Goal: Ask a question: Seek information or help from site administrators or community

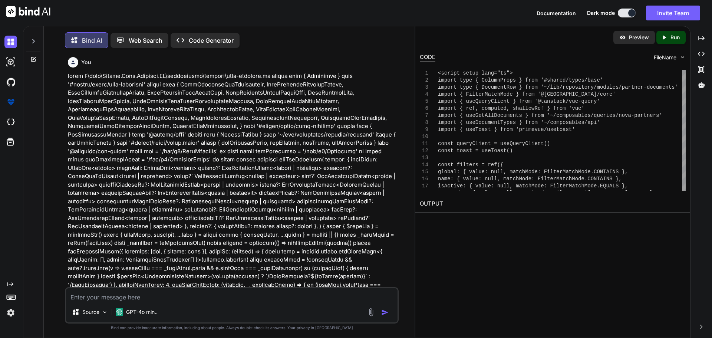
scroll to position [5980, 0]
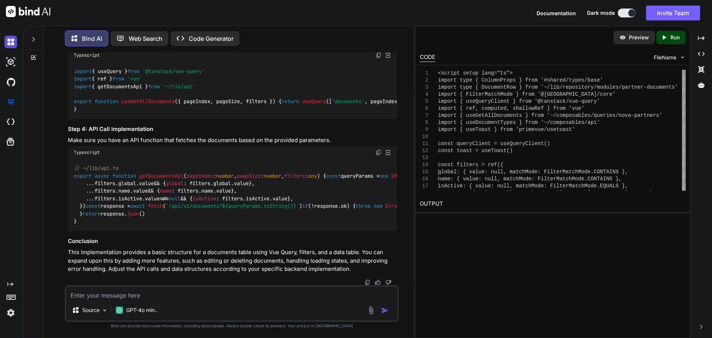
click at [13, 42] on img at bounding box center [10, 42] width 13 height 13
type textarea "x"
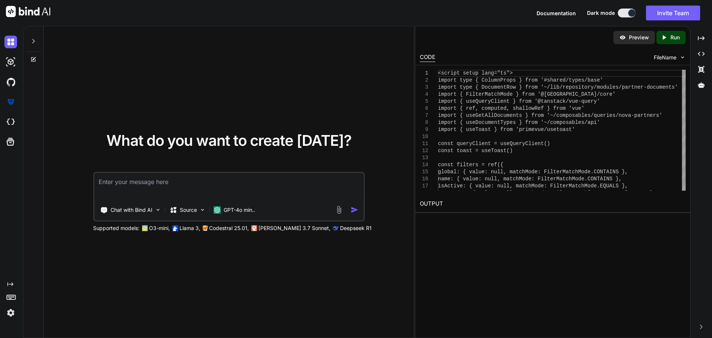
click at [153, 186] on textarea at bounding box center [228, 186] width 269 height 27
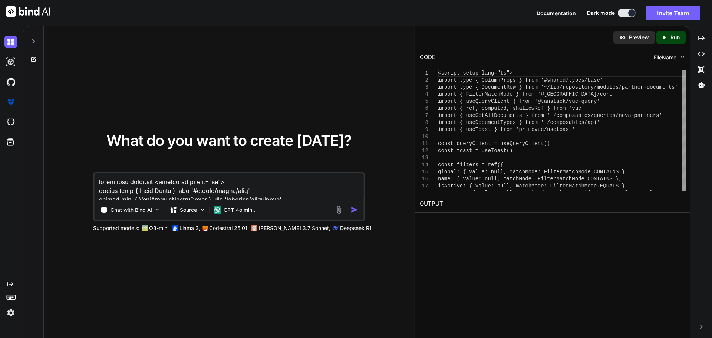
scroll to position [3989, 0]
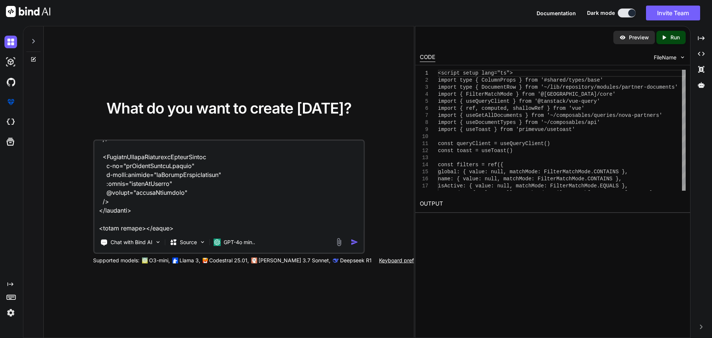
click at [174, 217] on textarea at bounding box center [228, 187] width 269 height 92
click at [237, 218] on textarea at bounding box center [228, 187] width 269 height 92
click at [338, 218] on textarea at bounding box center [228, 187] width 269 height 92
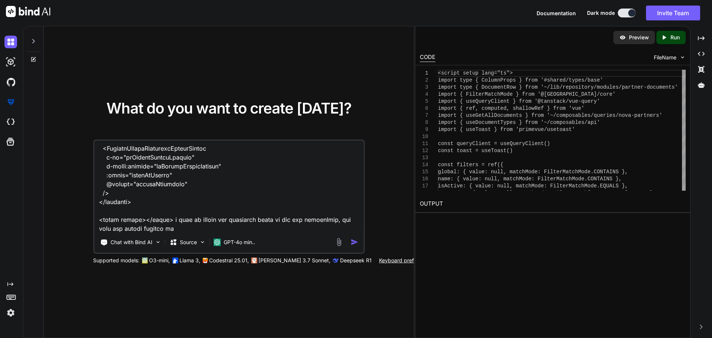
click at [138, 229] on textarea at bounding box center [228, 187] width 269 height 92
click at [151, 227] on textarea at bounding box center [228, 187] width 269 height 92
click at [247, 228] on textarea at bounding box center [228, 187] width 269 height 92
drag, startPoint x: 247, startPoint y: 228, endPoint x: 171, endPoint y: 159, distance: 103.2
click at [185, 221] on textarea at bounding box center [228, 187] width 269 height 92
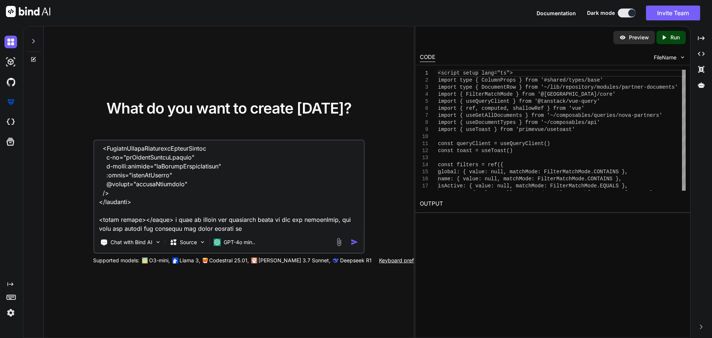
click at [190, 221] on textarea at bounding box center [228, 187] width 269 height 92
drag, startPoint x: 186, startPoint y: 220, endPoint x: 236, endPoint y: 224, distance: 50.6
click at [236, 224] on textarea at bounding box center [228, 187] width 269 height 92
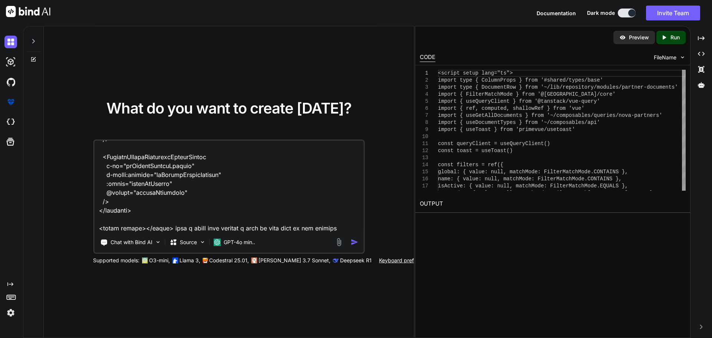
scroll to position [3989, 0]
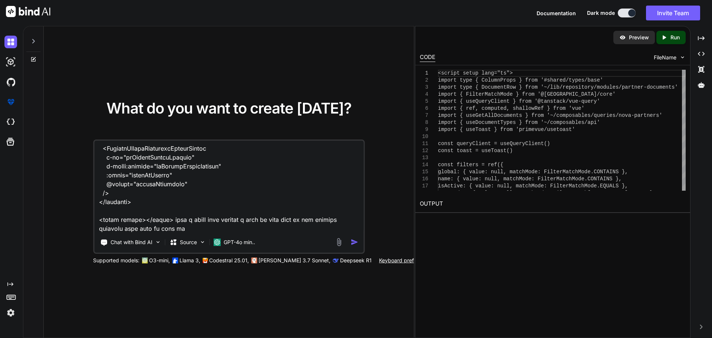
click at [154, 229] on textarea at bounding box center [228, 187] width 269 height 92
drag, startPoint x: 235, startPoint y: 218, endPoint x: 212, endPoint y: 217, distance: 23.0
click at [212, 217] on textarea at bounding box center [228, 187] width 269 height 92
click at [208, 219] on textarea at bounding box center [228, 187] width 269 height 92
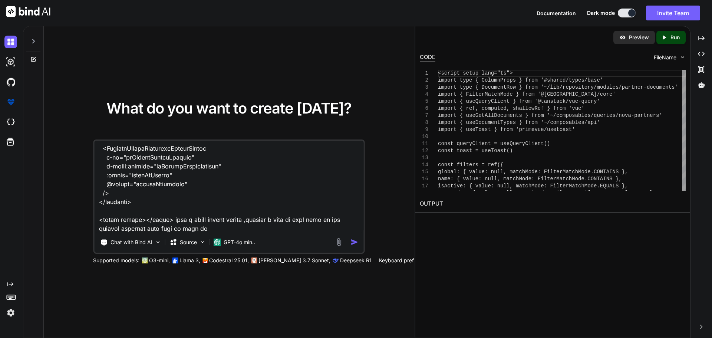
scroll to position [3989, 0]
drag, startPoint x: 243, startPoint y: 221, endPoint x: 334, endPoint y: 229, distance: 91.2
click at [336, 228] on textarea at bounding box center [228, 187] width 269 height 92
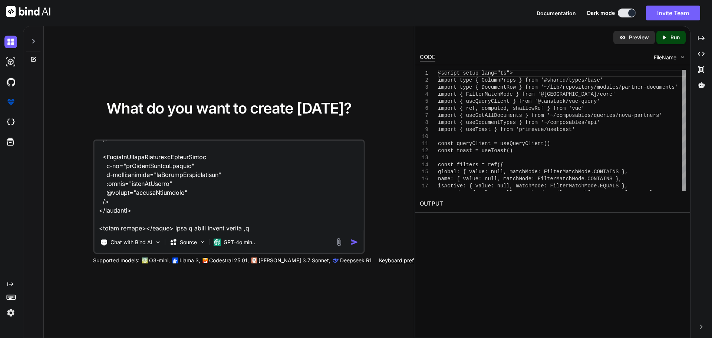
scroll to position [3980, 0]
click at [168, 228] on textarea at bounding box center [228, 187] width 269 height 92
click at [312, 229] on textarea at bounding box center [228, 187] width 269 height 92
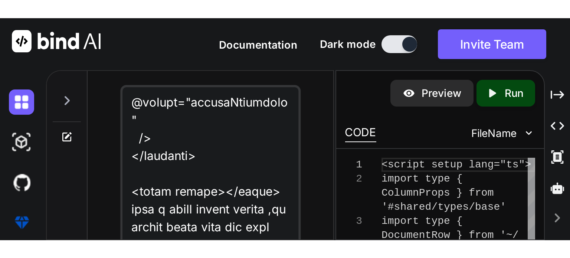
scroll to position [4167, 0]
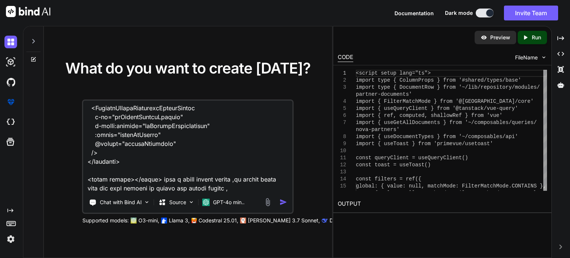
click at [175, 188] on textarea at bounding box center [187, 147] width 209 height 92
drag, startPoint x: 208, startPoint y: 188, endPoint x: 252, endPoint y: 182, distance: 44.5
click at [208, 188] on textarea at bounding box center [187, 147] width 209 height 92
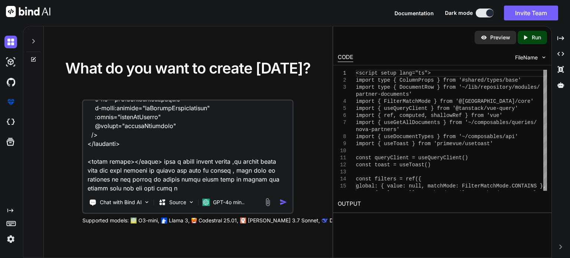
scroll to position [4184, 0]
click at [169, 188] on textarea at bounding box center [187, 147] width 209 height 92
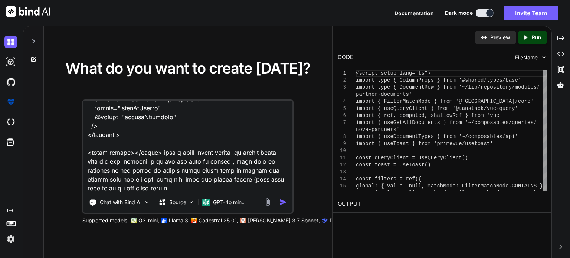
type textarea "given this index.vue <script setup lang="ts"> import type { ColumnProps } from …"
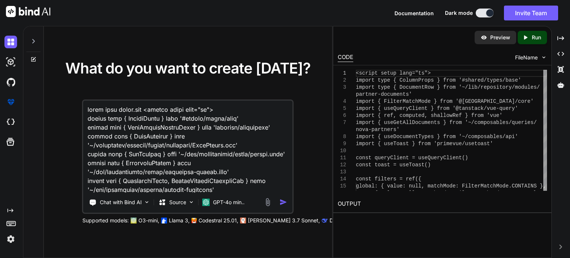
type textarea "given this index.vue <script setup lang="ts"> import type { ColumnProps } from …"
type textarea "x"
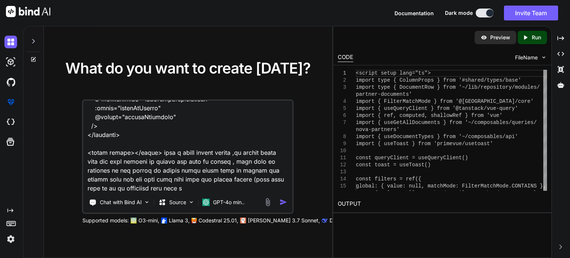
type textarea "given this index.vue <script setup lang="ts"> import type { ColumnProps } from …"
type textarea "x"
type textarea "given this index.vue <script setup lang="ts"> import type { ColumnProps } from …"
type textarea "x"
type textarea "given this index.vue <script setup lang="ts"> import type { ColumnProps } from …"
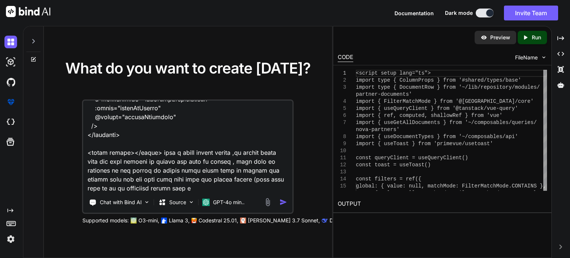
type textarea "x"
type textarea "given this index.vue <script setup lang="ts"> import type { ColumnProps } from …"
type textarea "x"
type textarea "given this index.vue <script setup lang="ts"> import type { ColumnProps } from …"
type textarea "x"
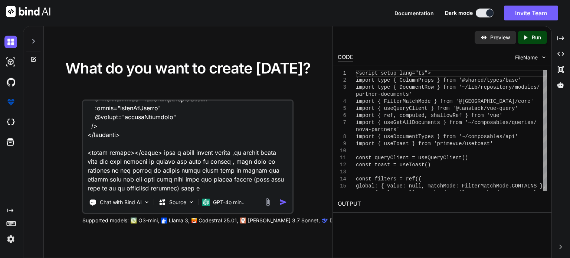
type textarea "given this index.vue <script setup lang="ts"> import type { ColumnProps } from …"
type textarea "x"
type textarea "given this index.vue <script setup lang="ts"> import type { ColumnProps } from …"
type textarea "x"
type textarea "given this index.vue <script setup lang="ts"> import type { ColumnProps } from …"
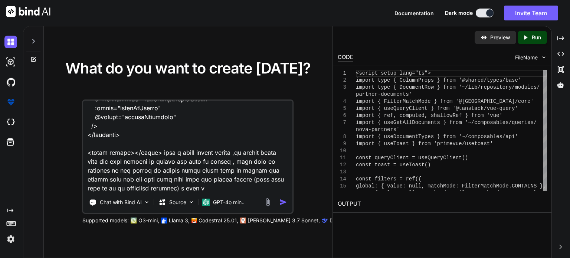
type textarea "x"
type textarea "given this index.vue <script setup lang="ts"> import type { ColumnProps } from …"
type textarea "x"
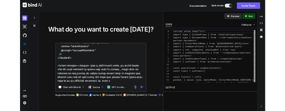
scroll to position [4194, 0]
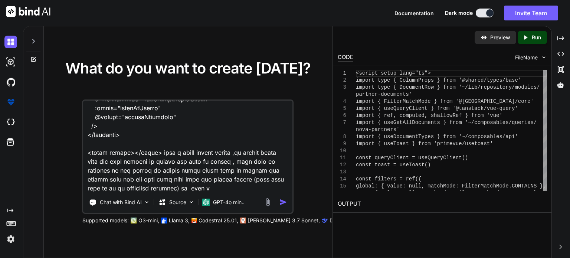
drag, startPoint x: 93, startPoint y: 187, endPoint x: 109, endPoint y: 185, distance: 15.7
click at [109, 185] on textarea at bounding box center [187, 147] width 209 height 92
type textarea "given this index.vue <script setup lang="ts"> import type { ColumnProps } from …"
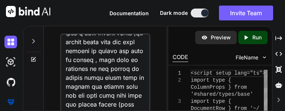
type textarea "x"
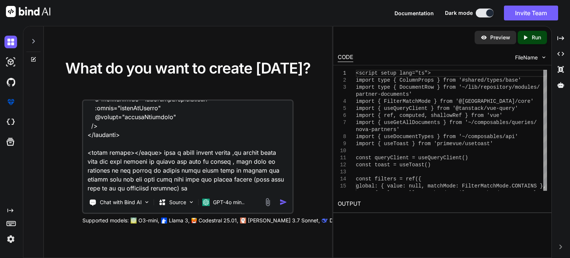
click at [109, 188] on textarea at bounding box center [187, 147] width 209 height 92
click at [157, 189] on textarea at bounding box center [187, 147] width 209 height 92
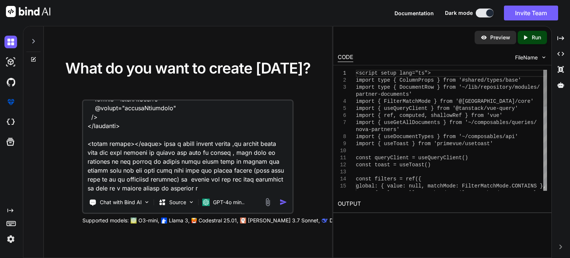
scroll to position [4202, 0]
click at [110, 188] on textarea at bounding box center [187, 147] width 209 height 92
paste textarea "POST /api/v1/Documents Uploads a single document for either a compliance reques…"
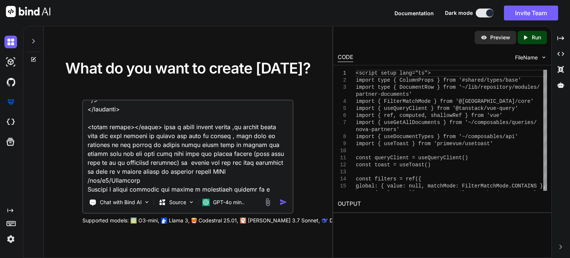
scroll to position [4228, 0]
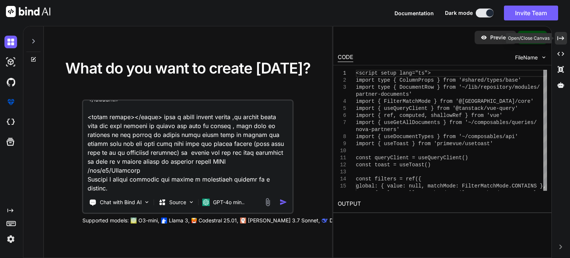
click at [562, 42] on div "Created with Pixso." at bounding box center [560, 38] width 12 height 13
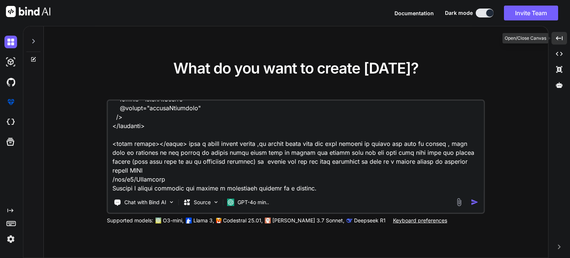
scroll to position [3954, 0]
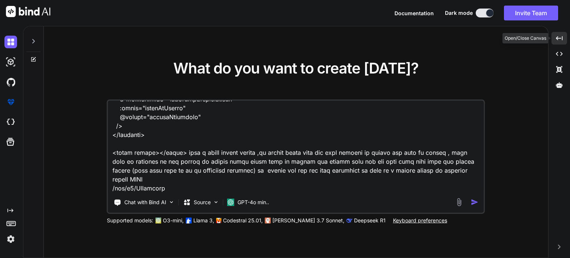
click at [565, 44] on div "Created with Pixso." at bounding box center [559, 38] width 16 height 13
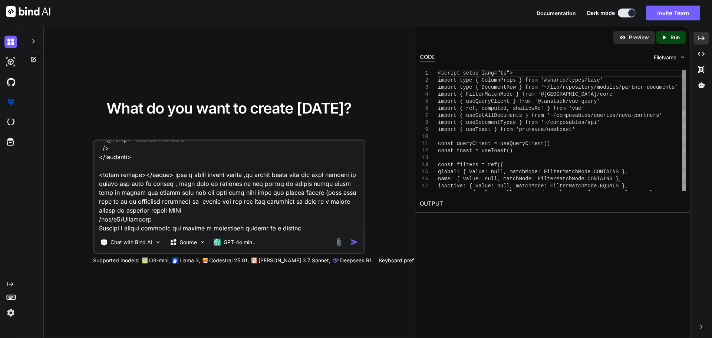
scroll to position [4016, 0]
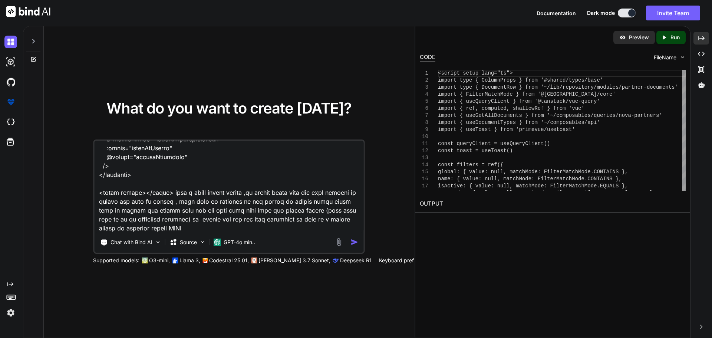
click at [202, 214] on textarea at bounding box center [228, 187] width 269 height 92
paste textarea "once file is selected on the dialog it should still allow user to select the ex…"
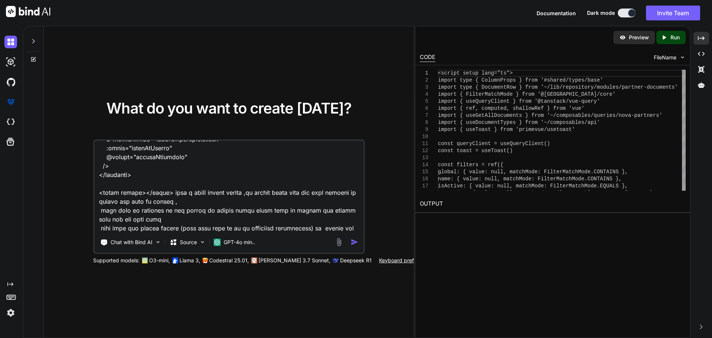
scroll to position [14857, 0]
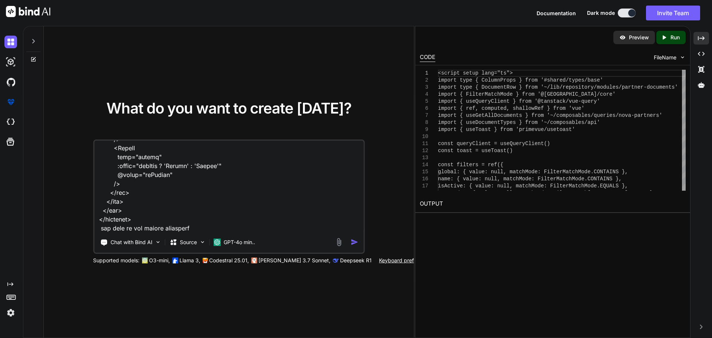
type textarea "given this index.vue <script setup lang="ts"> import type { ColumnProps } from …"
click at [355, 239] on img "button" at bounding box center [354, 242] width 8 height 8
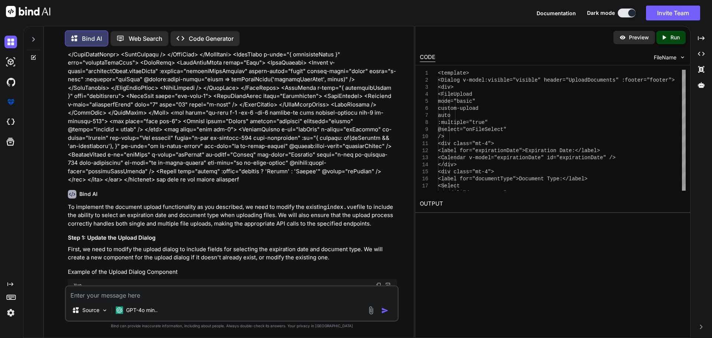
scroll to position [3078, 0]
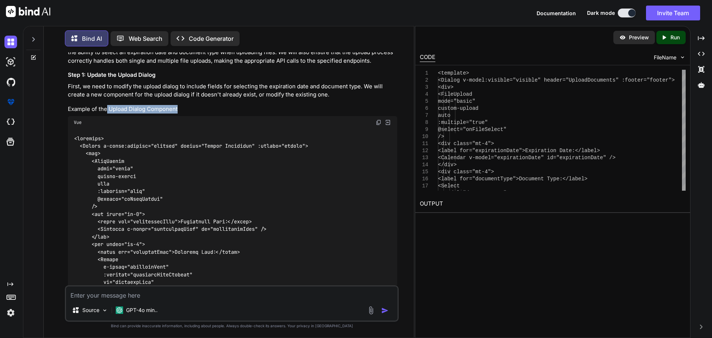
drag, startPoint x: 107, startPoint y: 107, endPoint x: 170, endPoint y: 105, distance: 62.7
copy h4 "Upload Dialog Componen"
click at [151, 257] on textarea at bounding box center [232, 292] width 332 height 13
paste textarea "Upload Dialog Componen"
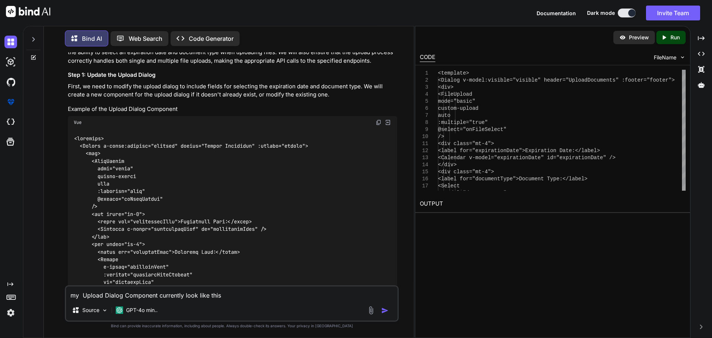
click at [236, 257] on textarea "my Upload Dialog Component currently look like this" at bounding box center [232, 292] width 332 height 13
paste textarea "<script setup lang="ts"> import type { DocumentTypeEnum } from '~/lib/repositor…"
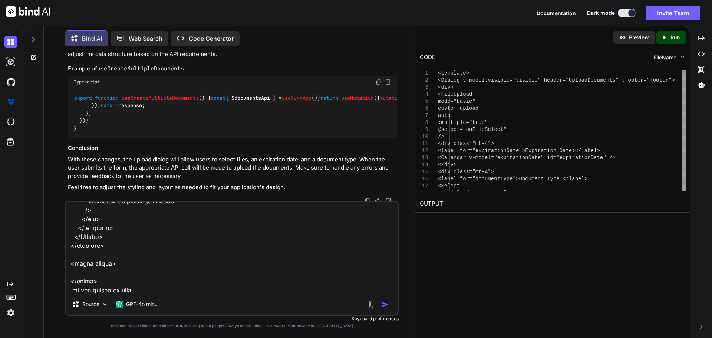
scroll to position [4309, 0]
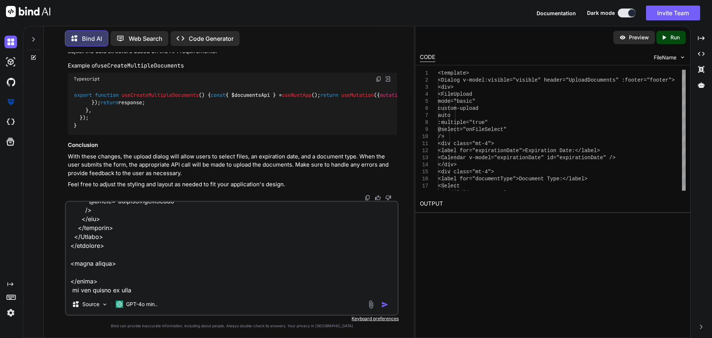
type textarea "my Upload Dialog Component currently look like this <script setup lang="ts"> im…"
click at [384, 257] on img "button" at bounding box center [384, 304] width 7 height 7
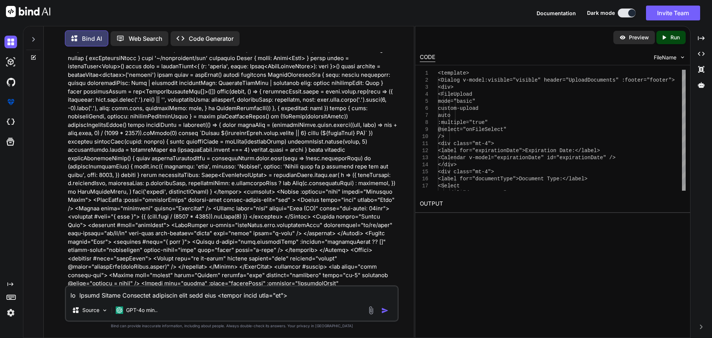
scroll to position [4457, 0]
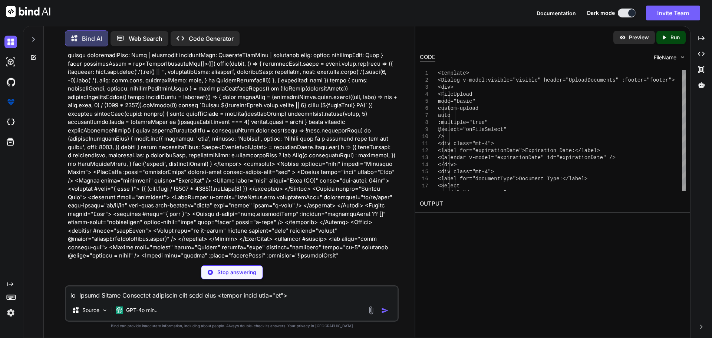
click at [318, 89] on p at bounding box center [232, 143] width 329 height 267
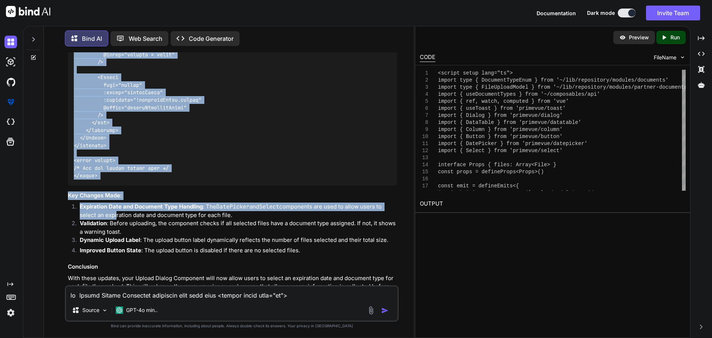
scroll to position [5917, 0]
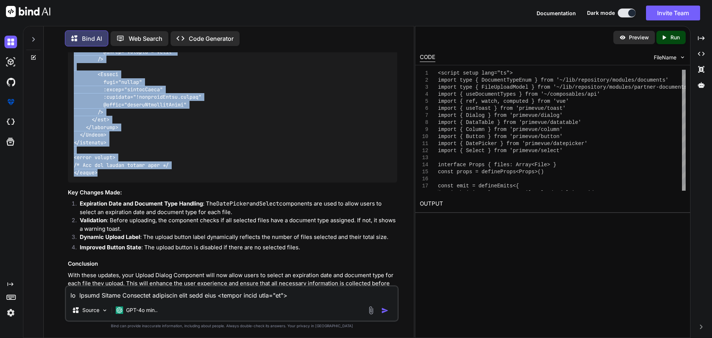
drag, startPoint x: 75, startPoint y: 162, endPoint x: 114, endPoint y: 225, distance: 74.2
copy code "<script setup lang="ts"> import type { DocumentTypeEnum } from '~/lib/repositor…"
click at [60, 110] on div "You Bind AI To implement the document upload functionality as you described, we…" at bounding box center [232, 194] width 364 height 285
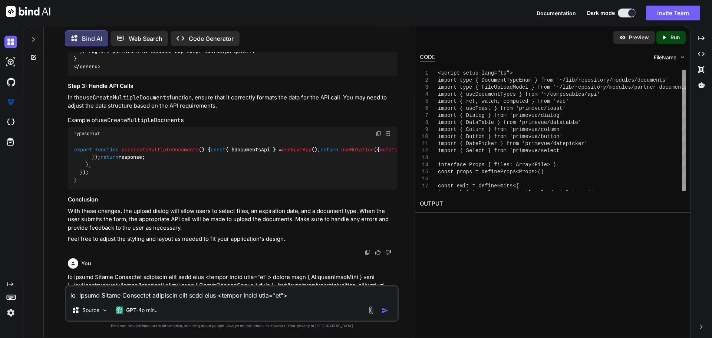
scroll to position [4218, 0]
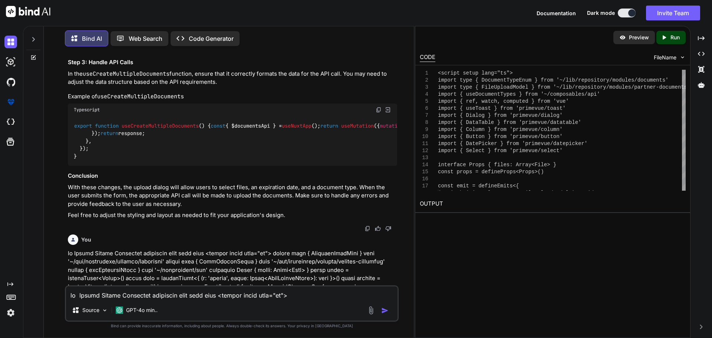
drag, startPoint x: 77, startPoint y: 217, endPoint x: 75, endPoint y: 124, distance: 93.9
click at [75, 124] on div "export function useCreateMultipleDocuments ( ) { const { $documentsApi } = useN…" at bounding box center [232, 141] width 329 height 50
copy code "export function useCreateMultipleDocuments ( ) { const { $documentsApi } = useN…"
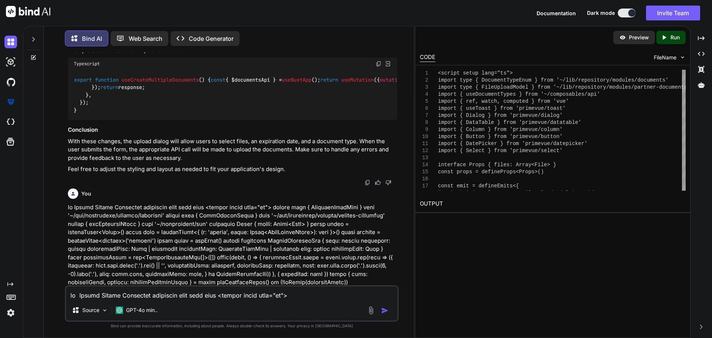
scroll to position [4292, 0]
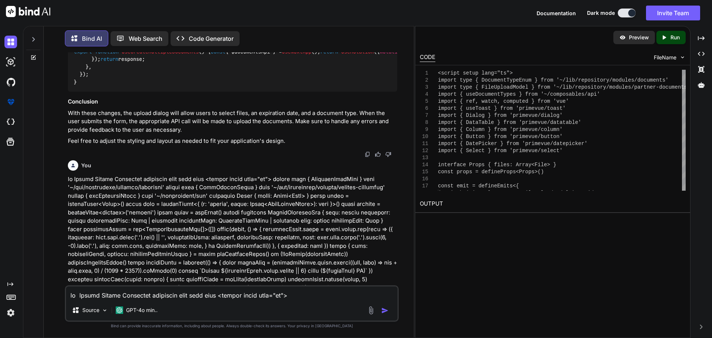
click at [128, 257] on textarea at bounding box center [232, 292] width 332 height 13
paste textarea "<script setup lang="ts"> import type { DocumentTypeEnum } from '~/lib/repositor…"
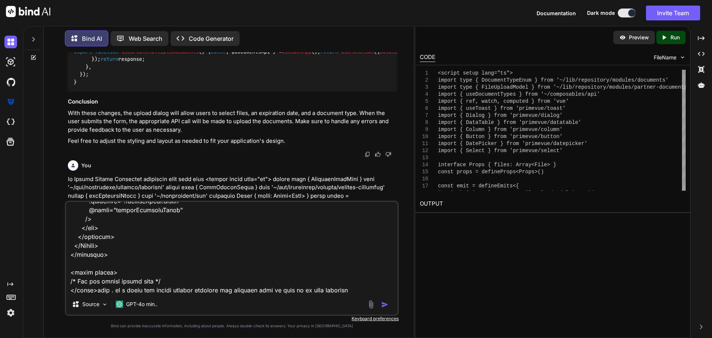
click at [352, 257] on textarea at bounding box center [232, 248] width 332 height 92
paste textarea "async function uploadSelectedFiles() { const missingDocumentType = selectedFile…"
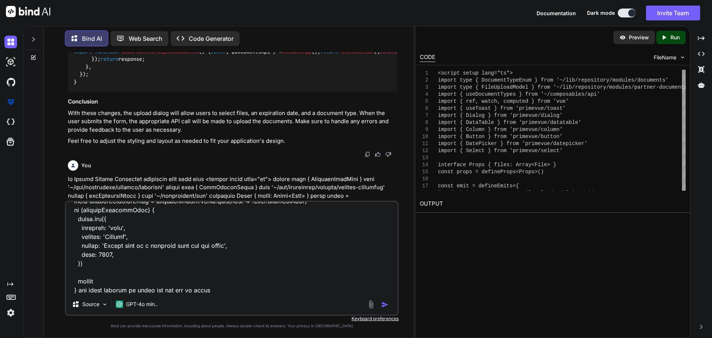
type textarea "here is the upload document <script setup lang="ts"> import type { DocumentType…"
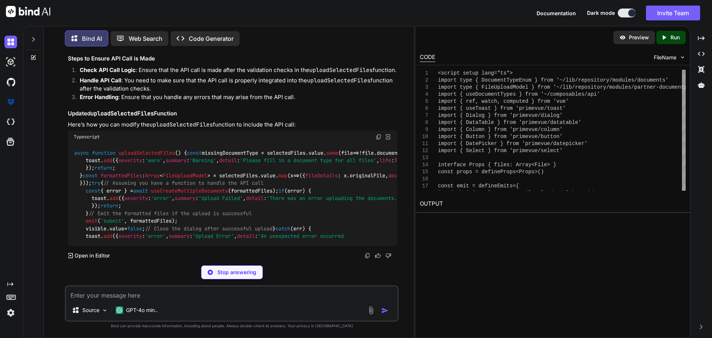
scroll to position [6564, 0]
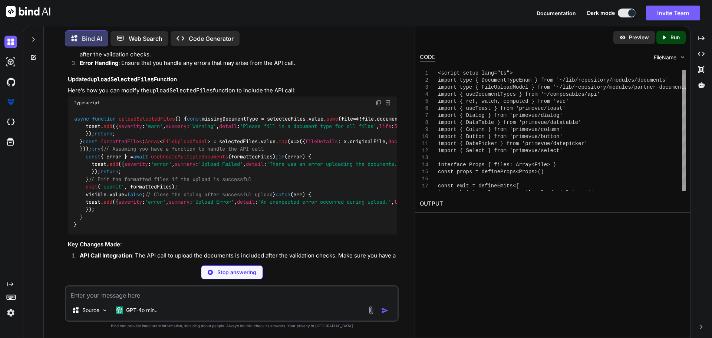
click at [151, 122] on span "uploadSelectedFiles" at bounding box center [147, 118] width 56 height 7
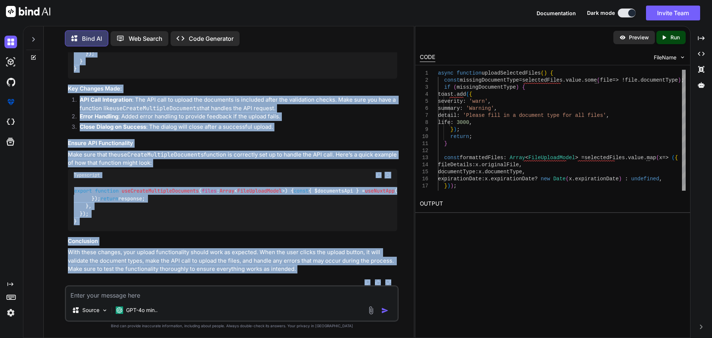
scroll to position [6823, 0]
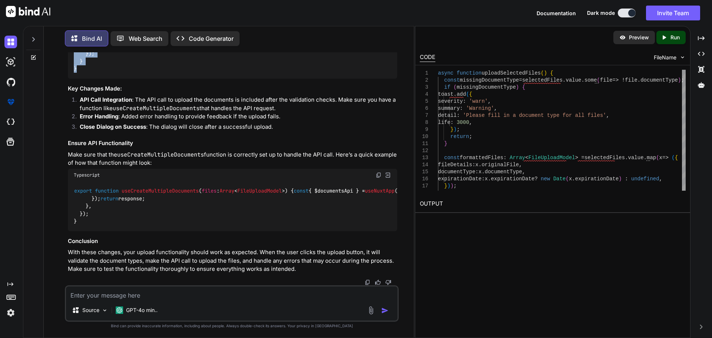
drag, startPoint x: 73, startPoint y: 109, endPoint x: 108, endPoint y: 253, distance: 147.9
click at [104, 79] on div "async function uploadSelectedFiles ( ) { const missingDocumentType = selectedFi…" at bounding box center [232, 15] width 329 height 125
copy code "async function uploadSelectedFiles ( ) { const missingDocumentType = selectedFi…"
click at [191, 188] on span "useCreateMultipleDocuments" at bounding box center [160, 191] width 77 height 7
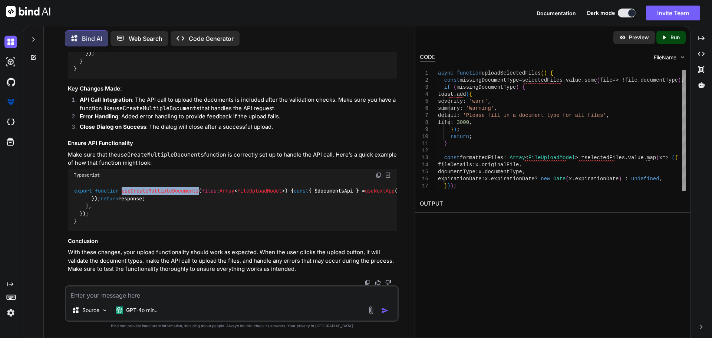
drag, startPoint x: 191, startPoint y: 149, endPoint x: 186, endPoint y: 149, distance: 4.8
click at [191, 188] on span "useCreateMultipleDocuments" at bounding box center [160, 191] width 77 height 7
drag, startPoint x: 75, startPoint y: 149, endPoint x: 90, endPoint y: 245, distance: 97.3
click at [90, 231] on div "export function useCreateMultipleDocuments ( files : Array < FileUploadModel > …" at bounding box center [232, 206] width 329 height 50
copy code "export function useCreateMultipleDocuments ( files : Array < FileUploadModel > …"
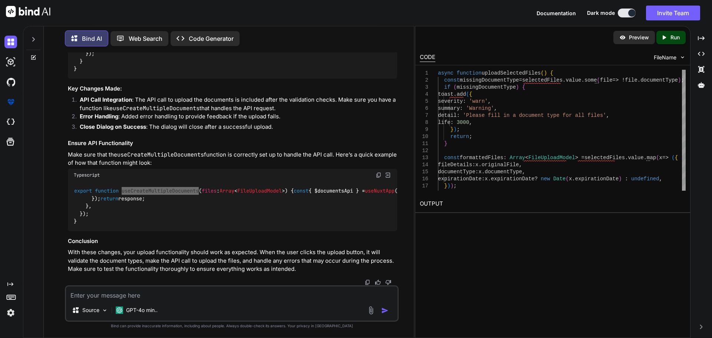
scroll to position [7064, 0]
click at [159, 188] on span "useCreateMultipleDocuments" at bounding box center [160, 191] width 77 height 7
click at [128, 257] on textarea at bounding box center [232, 292] width 332 height 13
paste textarea "if (error) { toast.add({ severity: 'error', summary: 'Upload Failed', detail: '…"
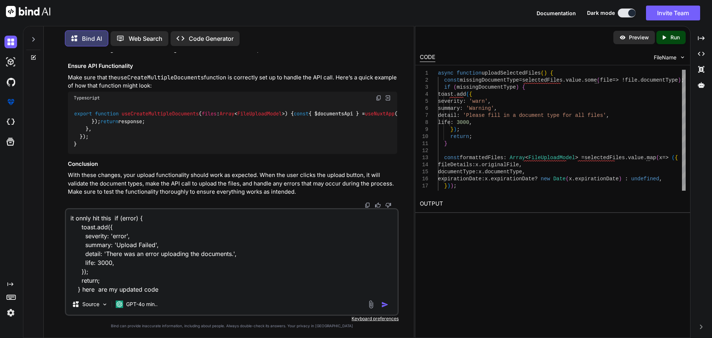
click at [187, 257] on textarea "it onnly hit this if (error) { toast.add({ severity: 'error', summary: 'Upload …" at bounding box center [232, 251] width 332 height 85
paste textarea "C:\nova\Osiris.Nova.Internal.UI\components\partner\shared\documents\UploadDialo…"
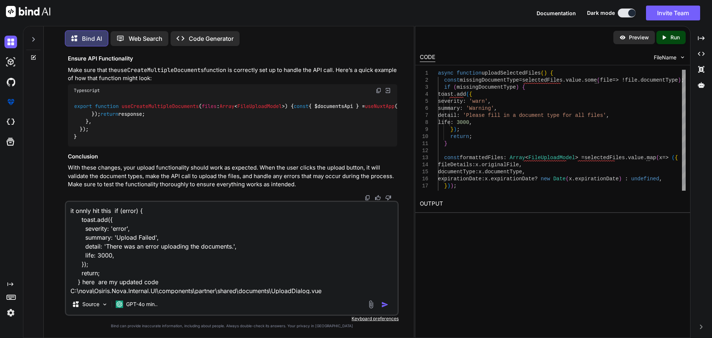
scroll to position [1, 0]
click at [333, 257] on textarea "it onnly hit this if (error) { toast.add({ severity: 'error', summary: 'Upload …" at bounding box center [232, 248] width 332 height 92
paste textarea "<script setup lang="ts"> import type { DocumentTypeEnum } from '~/lib/repositor…"
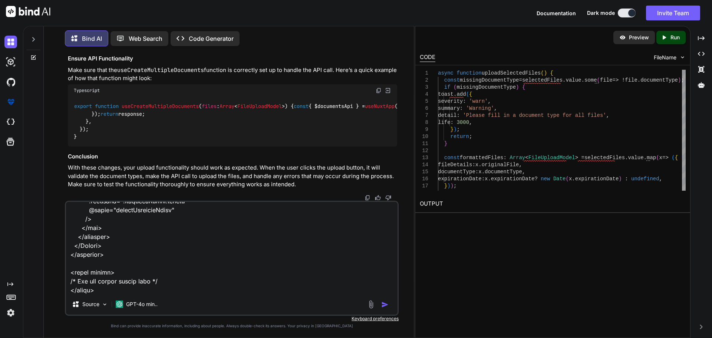
click at [108, 257] on textarea at bounding box center [232, 248] width 332 height 92
click at [114, 257] on textarea at bounding box center [232, 248] width 332 height 92
paste textarea "C:\nova\Osiris.Nova.Internal.UI\components\partner\shared\documents\index.vue"
click at [356, 257] on textarea at bounding box center [232, 248] width 332 height 92
paste textarea "<script setup lang="ts"> import type { ColumnProps } from '#shared/types/base' …"
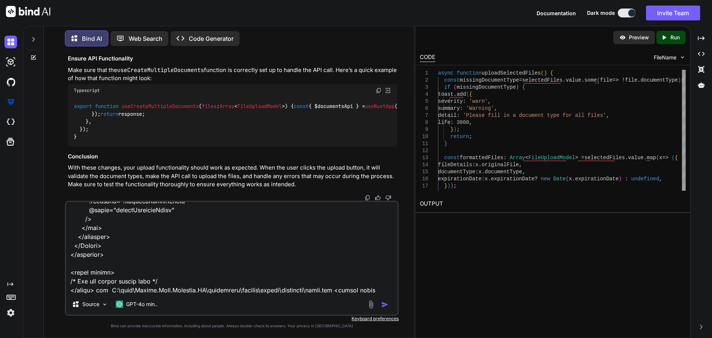
scroll to position [5644, 0]
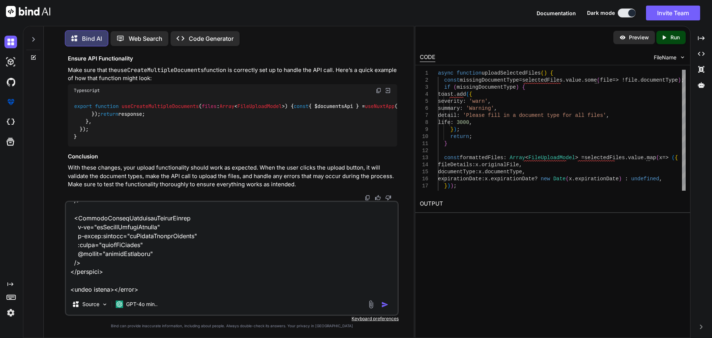
drag, startPoint x: 164, startPoint y: 283, endPoint x: 164, endPoint y: 277, distance: 5.6
click at [164, 257] on textarea at bounding box center [232, 248] width 332 height 92
paste textarea "C:\nova\Osiris.Nova.Internal.UI\composables\queries\nova-partners.ts"
click at [357, 257] on textarea at bounding box center [232, 248] width 332 height 92
paste textarea "import type { Documents } from '#shared/types/nova-documents' import type { Nov…"
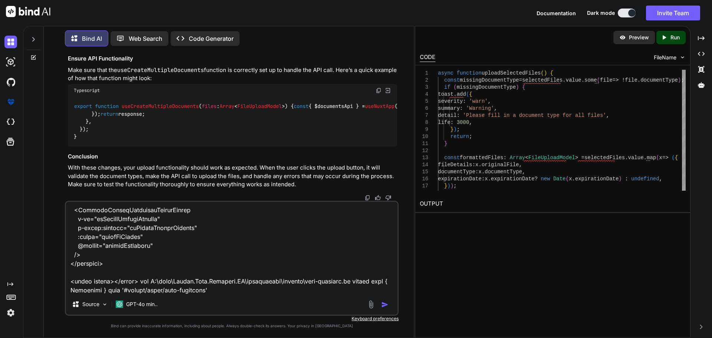
scroll to position [10620, 0]
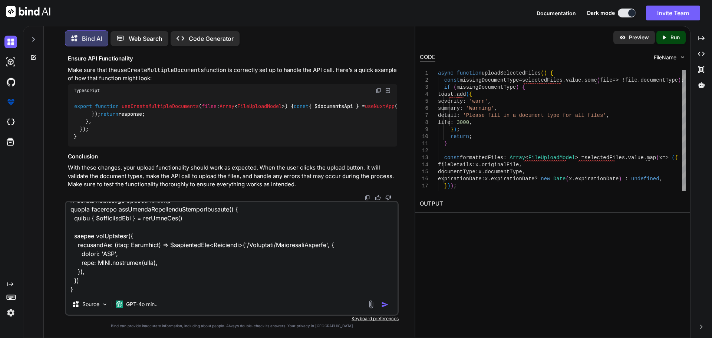
click at [94, 257] on textarea at bounding box center [232, 248] width 332 height 92
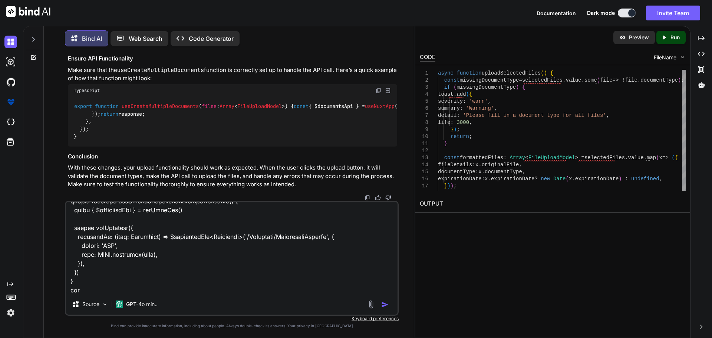
paste textarea "C:\nova\Osiris.Nova.Internal.UI\shared\types\nova-partners.ts"
click at [264, 257] on textarea at bounding box center [232, 248] width 332 height 92
paste textarea "import type { RequestType, ResponseType } from '~/schemas' export type Paginate…"
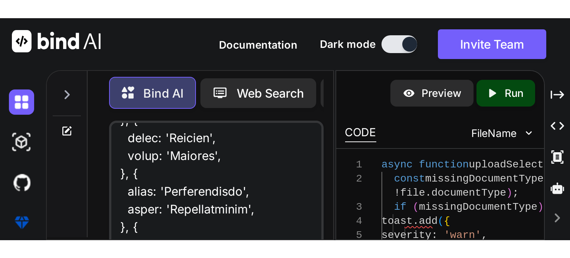
scroll to position [8289, 0]
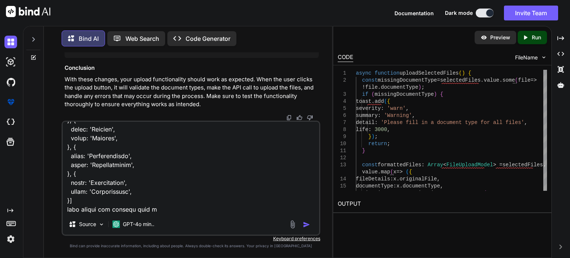
drag, startPoint x: 154, startPoint y: 201, endPoint x: 146, endPoint y: 201, distance: 7.8
click at [145, 201] on textarea at bounding box center [191, 168] width 256 height 92
paste textarea "POST /api/v1/Documents Uploads a single document for either a compliance reques…"
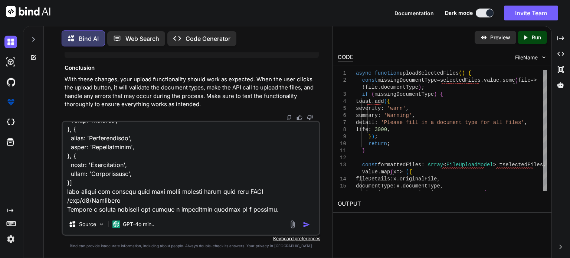
scroll to position [11946, 0]
click at [274, 208] on textarea at bounding box center [191, 168] width 256 height 92
paste textarea "Parameters Try it out Name Description DocumentationTypeEnumeration string (que…"
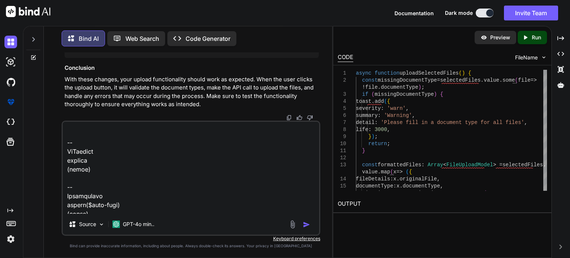
scroll to position [12374, 0]
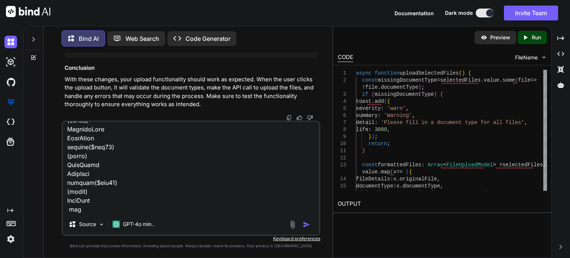
click at [103, 200] on textarea at bounding box center [191, 168] width 256 height 92
paste textarea "POST /api/v1/Documents/multiple Uploads multiple documents for either a complia…"
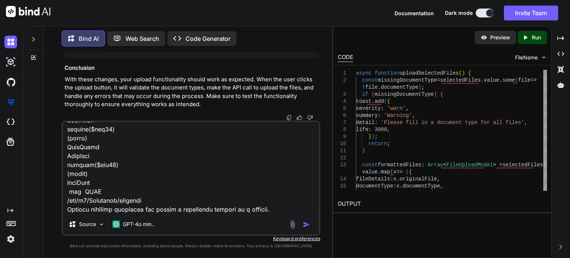
scroll to position [12382, 0]
click at [285, 211] on textarea at bounding box center [191, 168] width 256 height 92
paste textarea "Parameters Try it out Name Description DocumentationTypeEnumeration string (que…"
type textarea "it onnly hit this if (error) { toast.add({ severity: 'error', summary: 'Upload …"
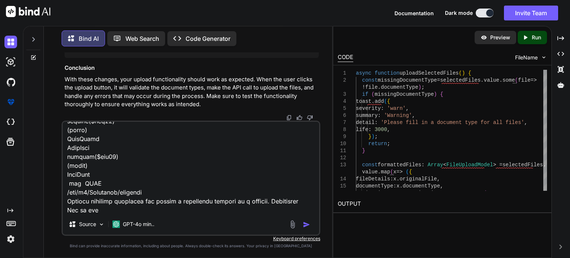
scroll to position [12800, 0]
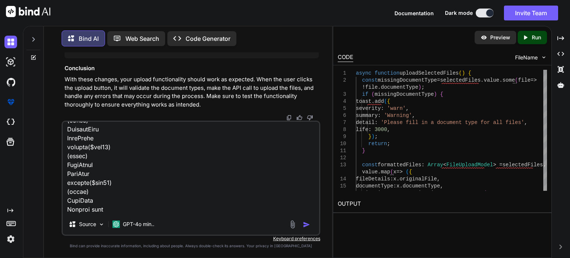
scroll to position [12810, 0]
drag, startPoint x: 110, startPoint y: 210, endPoint x: 59, endPoint y: 200, distance: 52.1
click at [59, 200] on div "You Bind AI To implement the document upload functionality as you described, we…" at bounding box center [191, 154] width 282 height 205
type textarea "it onnly hit this if (error) { toast.add({ severity: 'error', summary: 'Upload …"
type textarea "x"
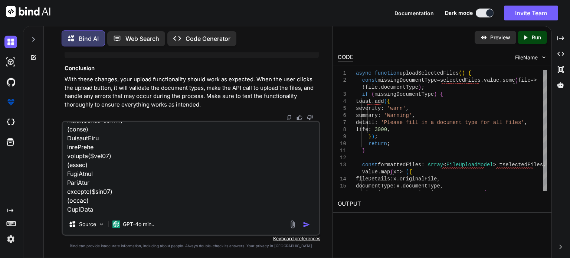
type textarea "it onnly hit this if (error) { toast.add({ severity: 'error', summary: 'Upload …"
click at [306, 225] on img "button" at bounding box center [306, 224] width 7 height 7
type textarea "x"
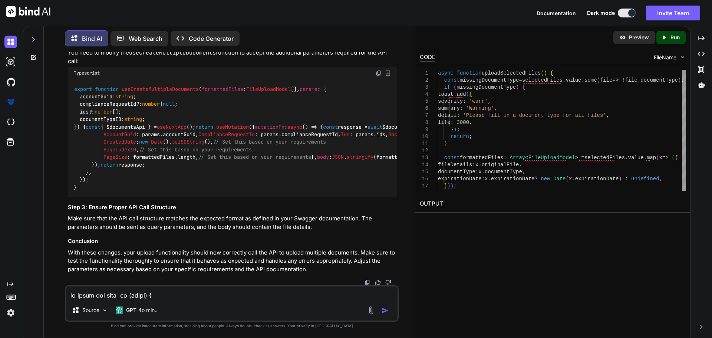
scroll to position [9998, 0]
copy span "uploadSelectedFiles"
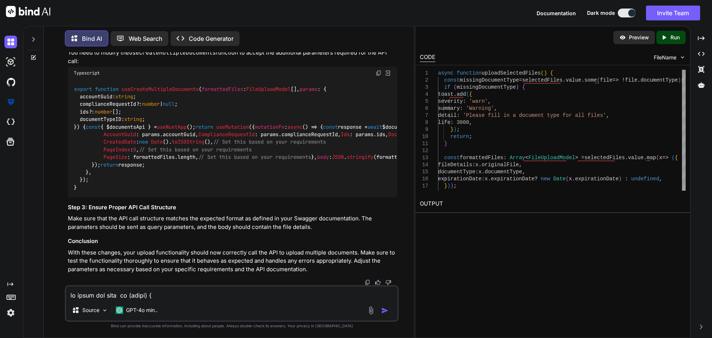
drag, startPoint x: 73, startPoint y: 139, endPoint x: 109, endPoint y: 227, distance: 94.5
copy code "async function uploadSelectedFiles ( ) { const missingDocumentType = selectedFi…"
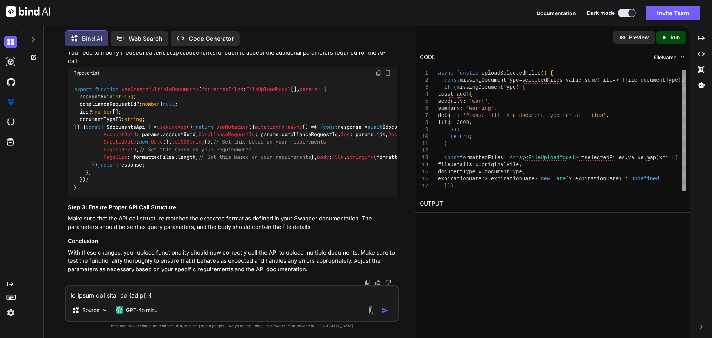
scroll to position [10497, 0]
click at [156, 92] on span "useCreateMultipleDocuments" at bounding box center [160, 89] width 77 height 7
copy span "useCreateMultipleDocuments"
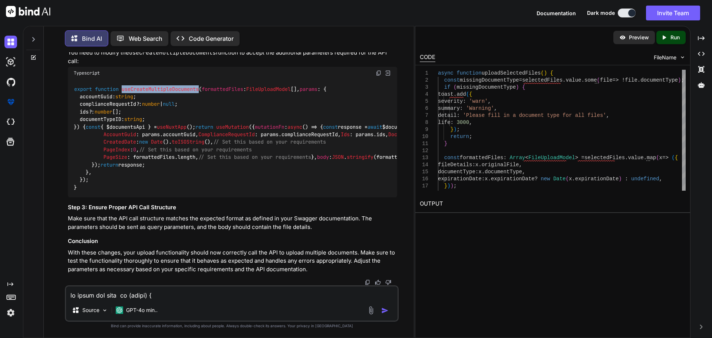
click at [103, 92] on span "function" at bounding box center [107, 89] width 24 height 7
click at [170, 92] on span "useCreateMultipleDocuments" at bounding box center [160, 89] width 77 height 7
click at [171, 92] on span "useCreateMultipleDocuments" at bounding box center [160, 89] width 77 height 7
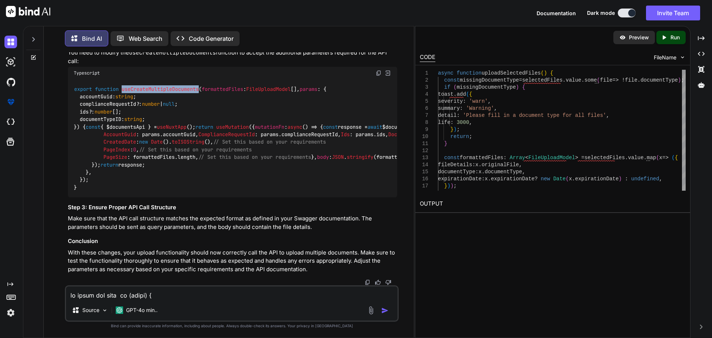
click at [134, 86] on span "useCreateMultipleDocuments" at bounding box center [160, 89] width 77 height 7
click at [178, 96] on div "export function useCreateMultipleDocuments ( formattedFiles : FileUploadModel […" at bounding box center [232, 138] width 329 height 118
click at [191, 86] on span "useCreateMultipleDocuments" at bounding box center [160, 89] width 77 height 7
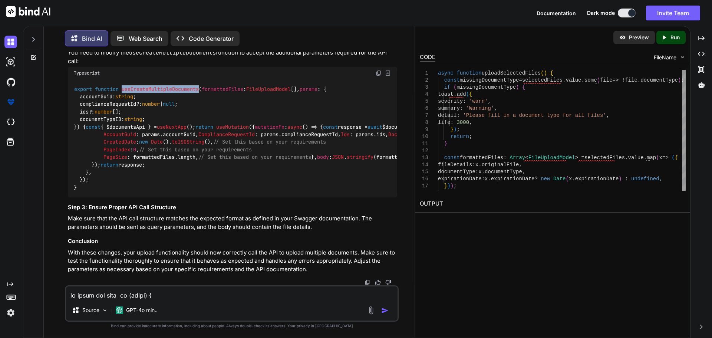
click at [169, 88] on span "useCreateMultipleDocuments" at bounding box center [160, 89] width 77 height 7
click at [191, 99] on div "export function useCreateMultipleDocuments ( formattedFiles : FileUploadModel […" at bounding box center [232, 138] width 329 height 118
click at [197, 86] on span "useCreateMultipleDocuments" at bounding box center [160, 89] width 77 height 7
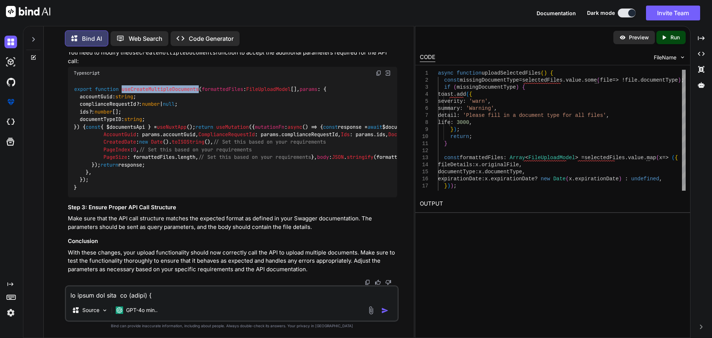
scroll to position [9970, 0]
copy span "uploadSelectedFiles"
